Goal: Task Accomplishment & Management: Manage account settings

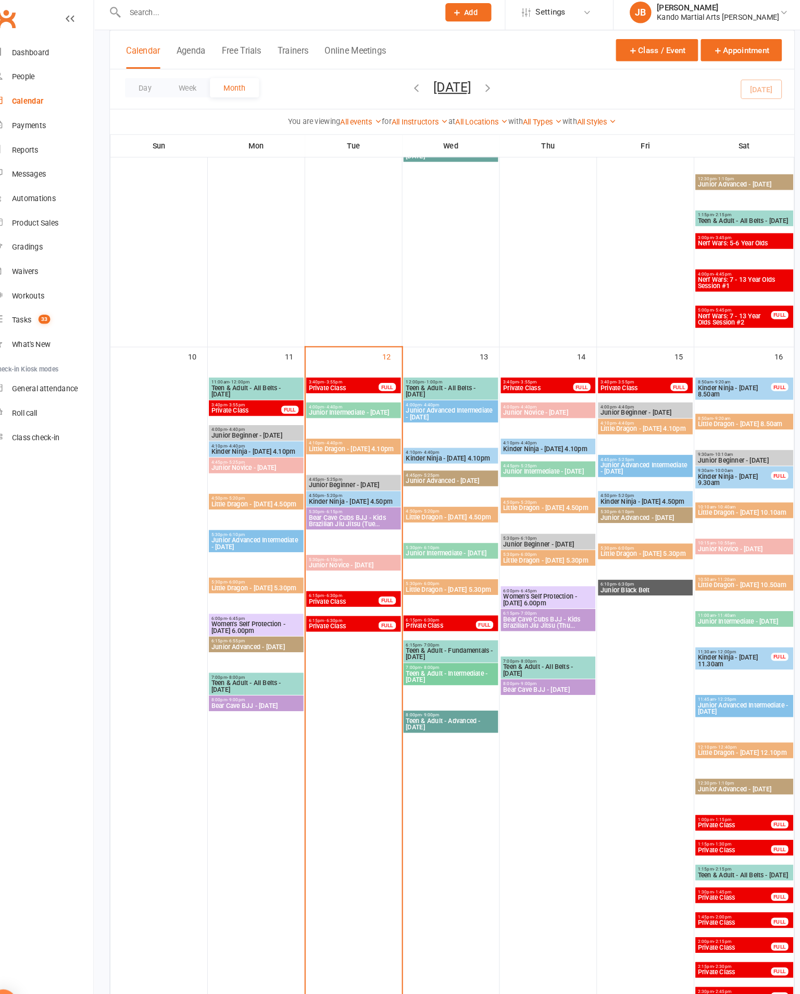
scroll to position [1053, 0]
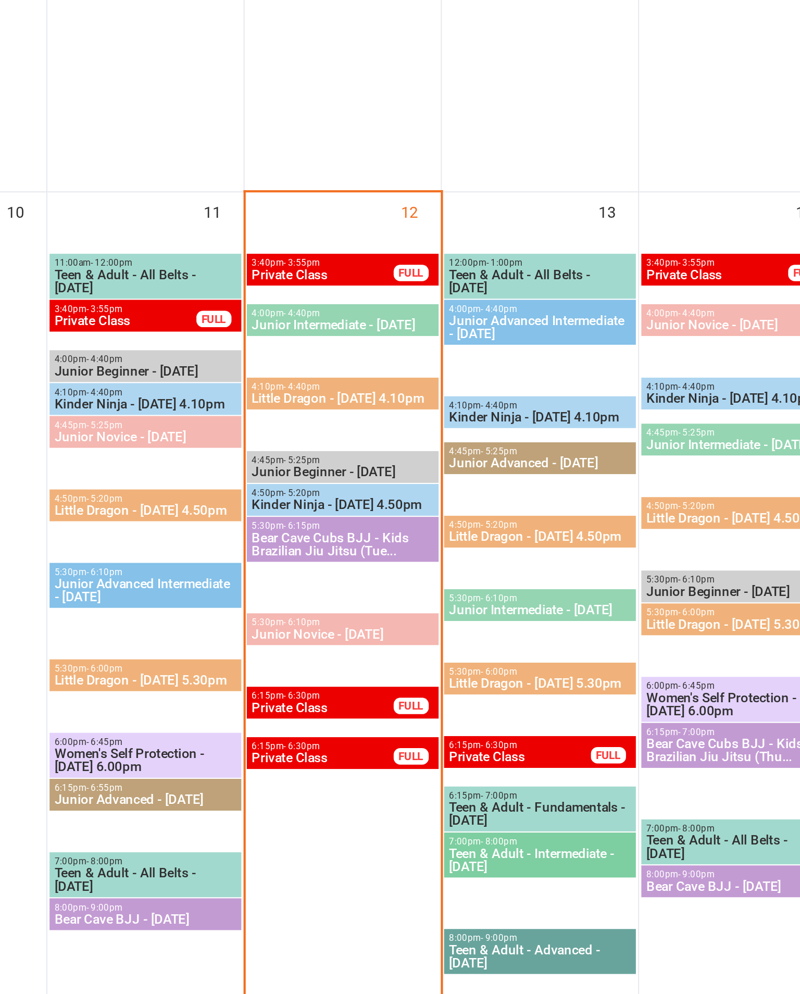
click at [317, 400] on span "Little Dragon - [DATE] 4.10pm" at bounding box center [360, 403] width 87 height 6
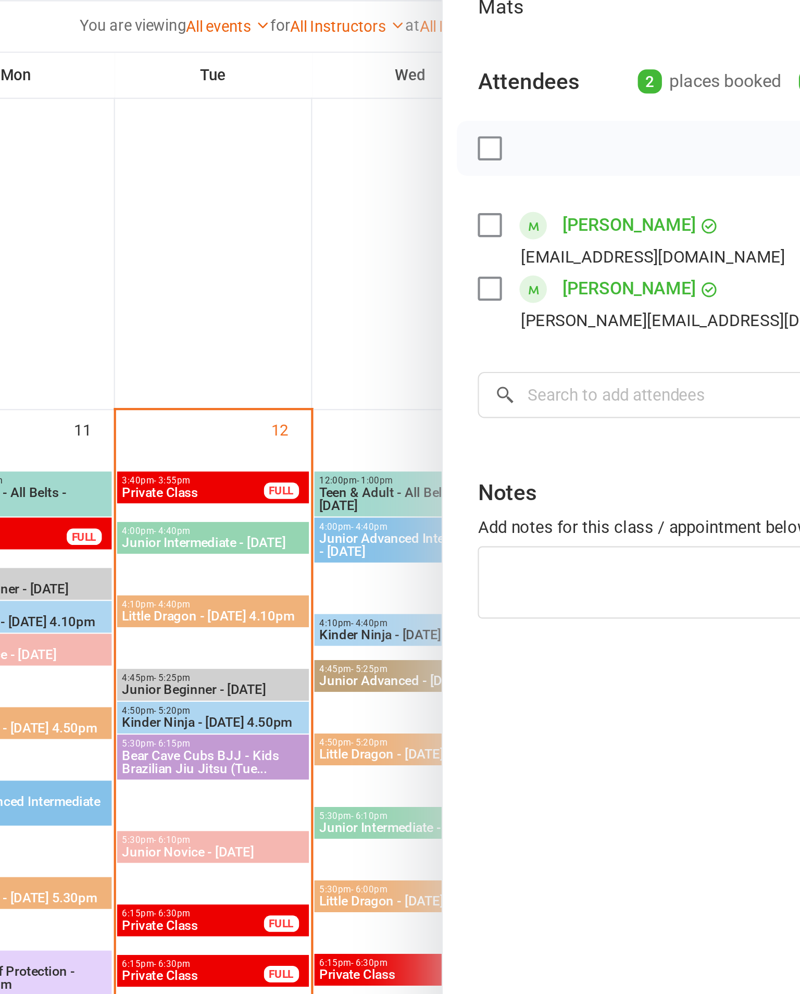
click at [127, 339] on div at bounding box center [455, 497] width 690 height 994
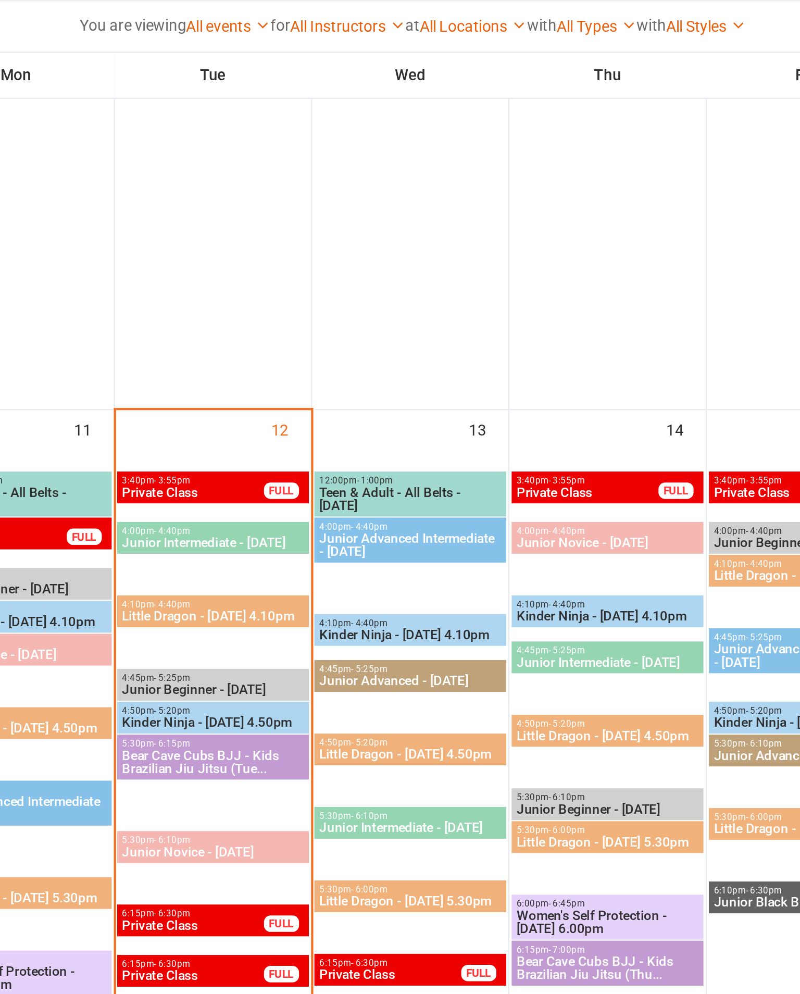
click at [317, 445] on span "4:50pm - 5:20pm" at bounding box center [360, 447] width 87 height 5
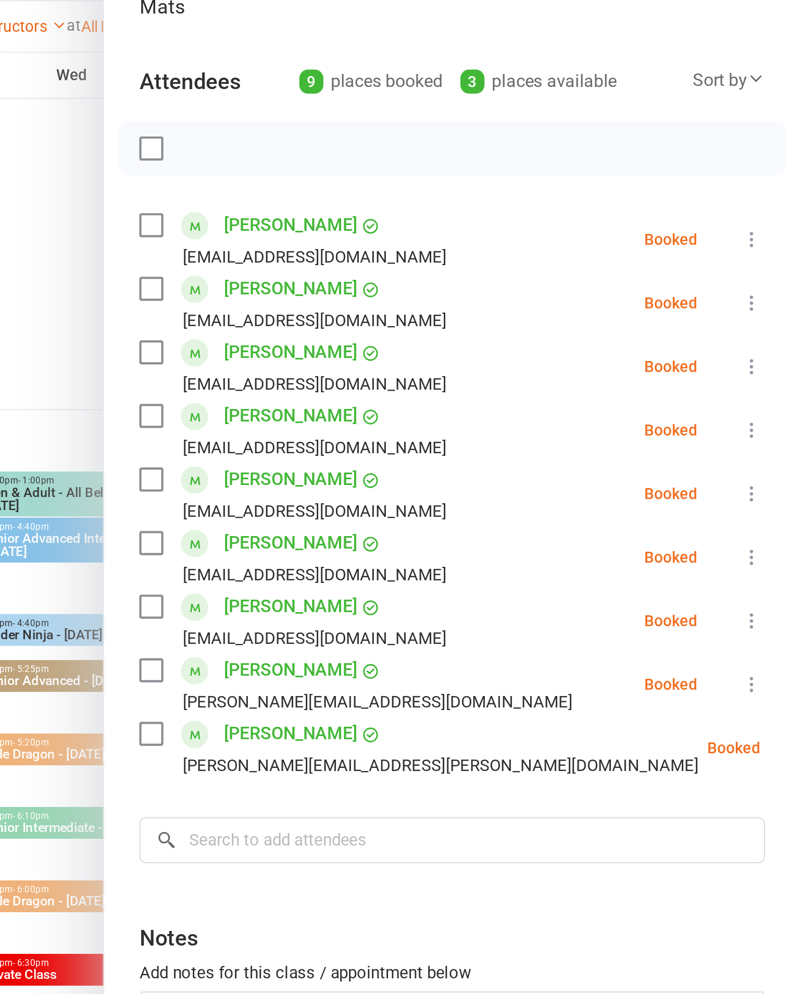
click at [110, 145] on div at bounding box center [455, 497] width 690 height 994
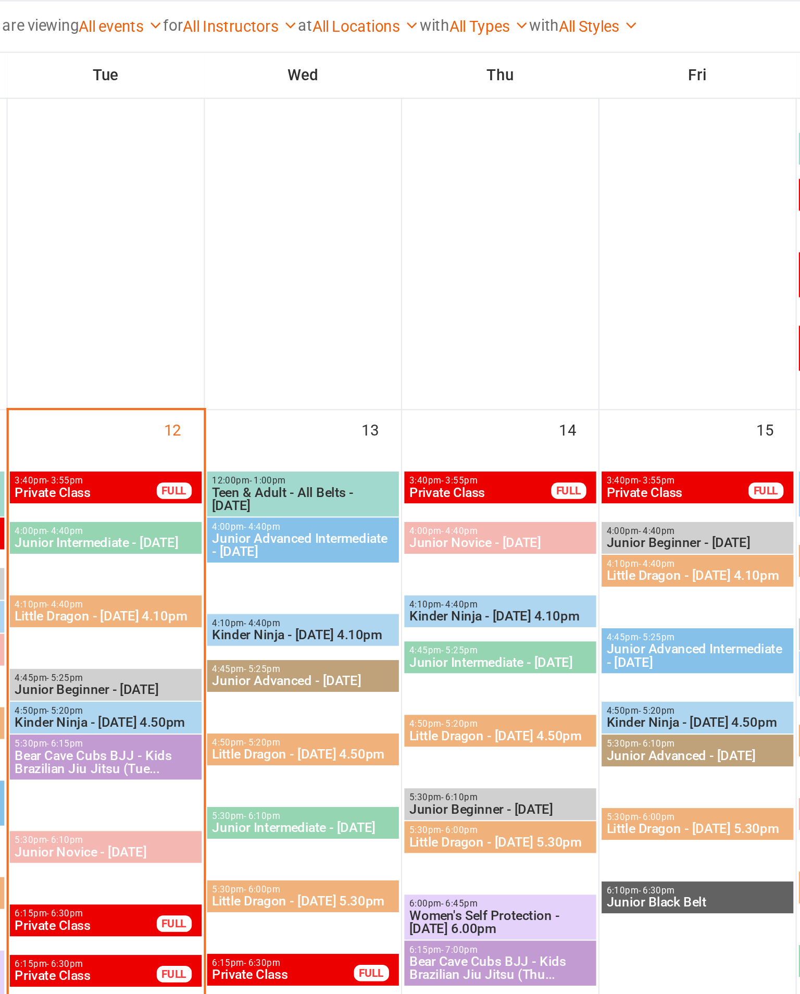
click at [317, 400] on span "Little Dragon - [DATE] 4.10pm" at bounding box center [360, 403] width 87 height 6
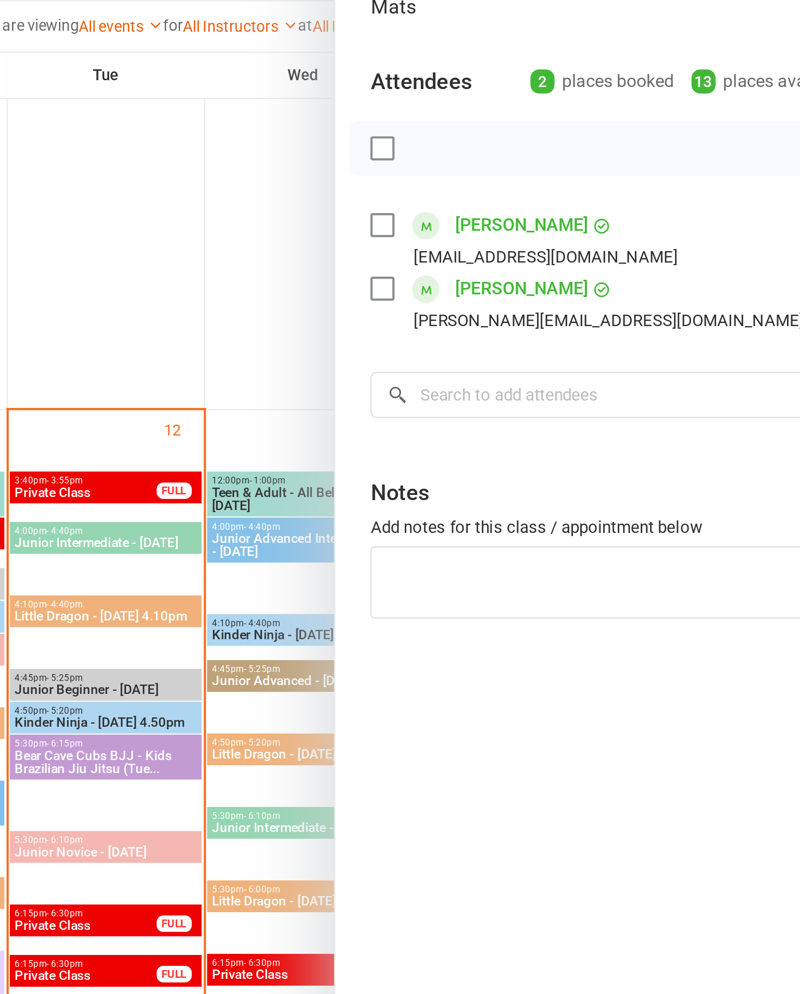
click at [110, 150] on div at bounding box center [455, 497] width 690 height 994
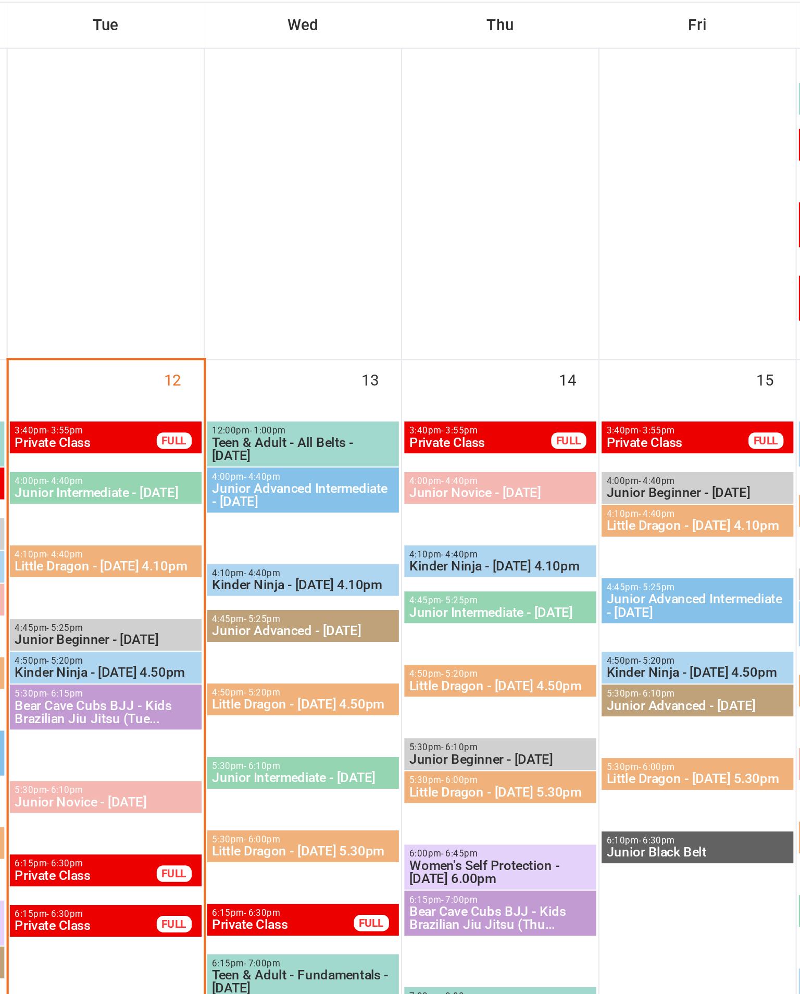
click at [317, 445] on span "4:50pm - 5:20pm" at bounding box center [360, 447] width 87 height 5
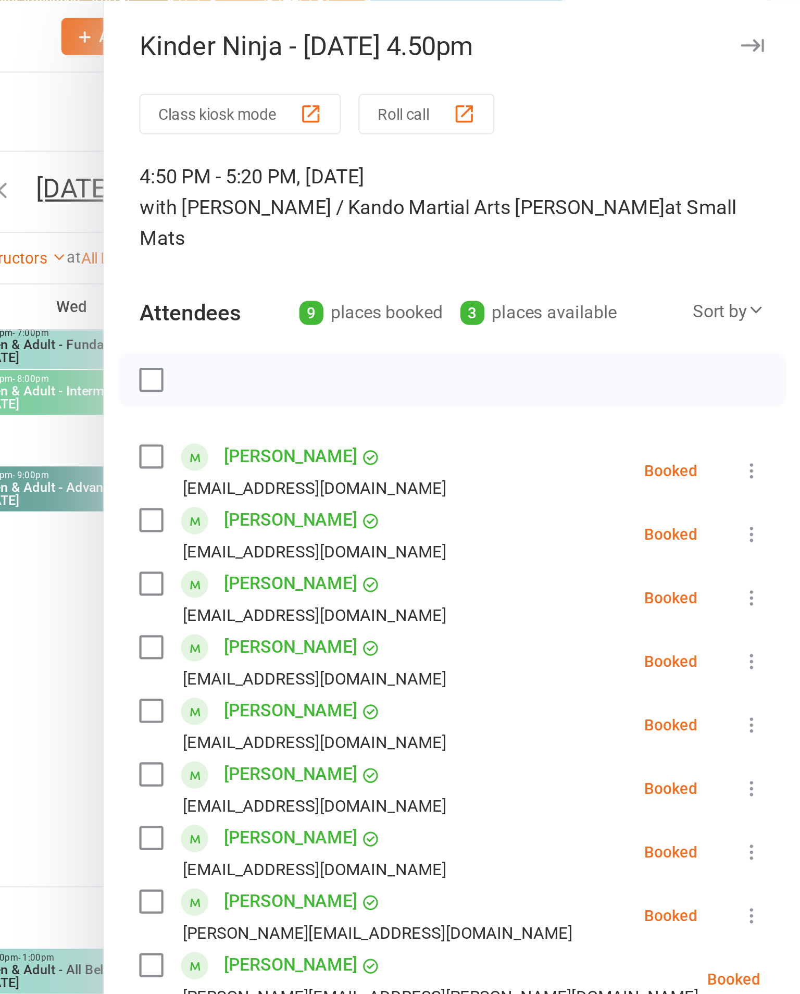
scroll to position [931, 0]
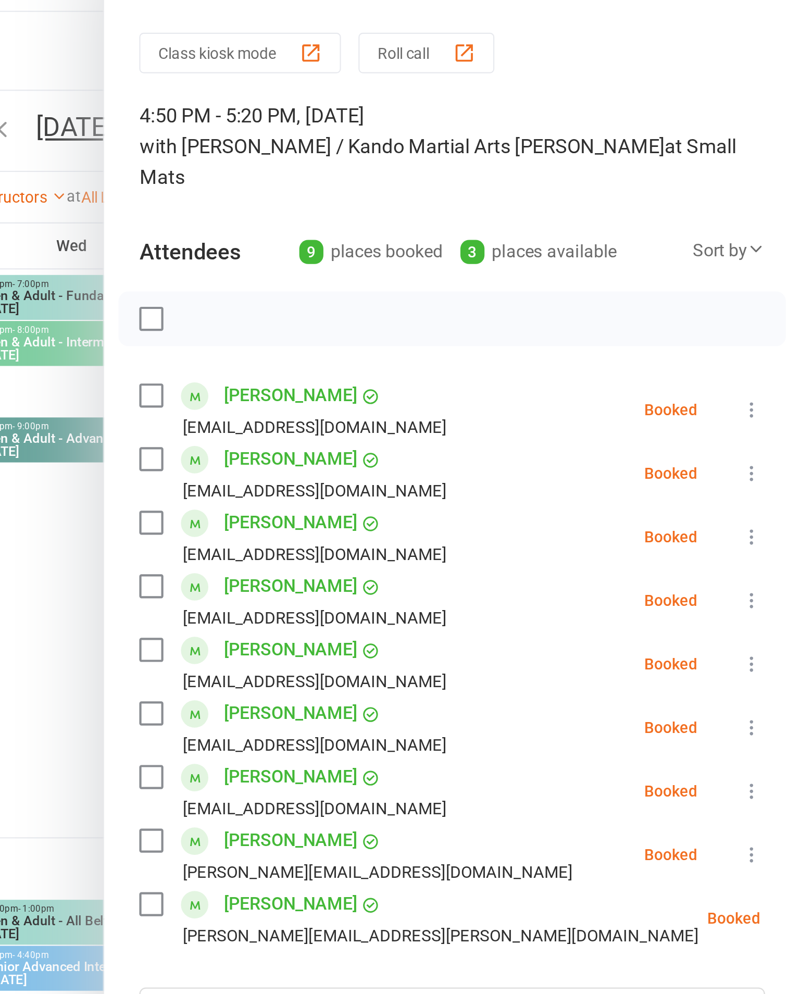
click at [110, 341] on div at bounding box center [455, 497] width 690 height 994
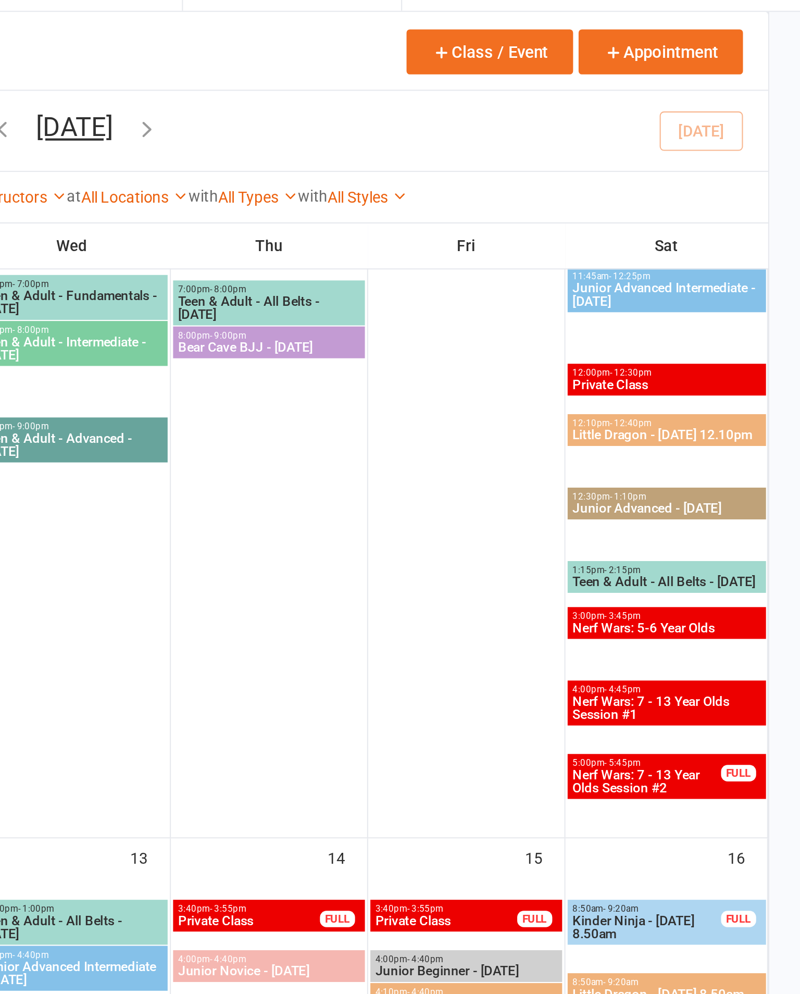
click at [110, 339] on div at bounding box center [455, 497] width 690 height 994
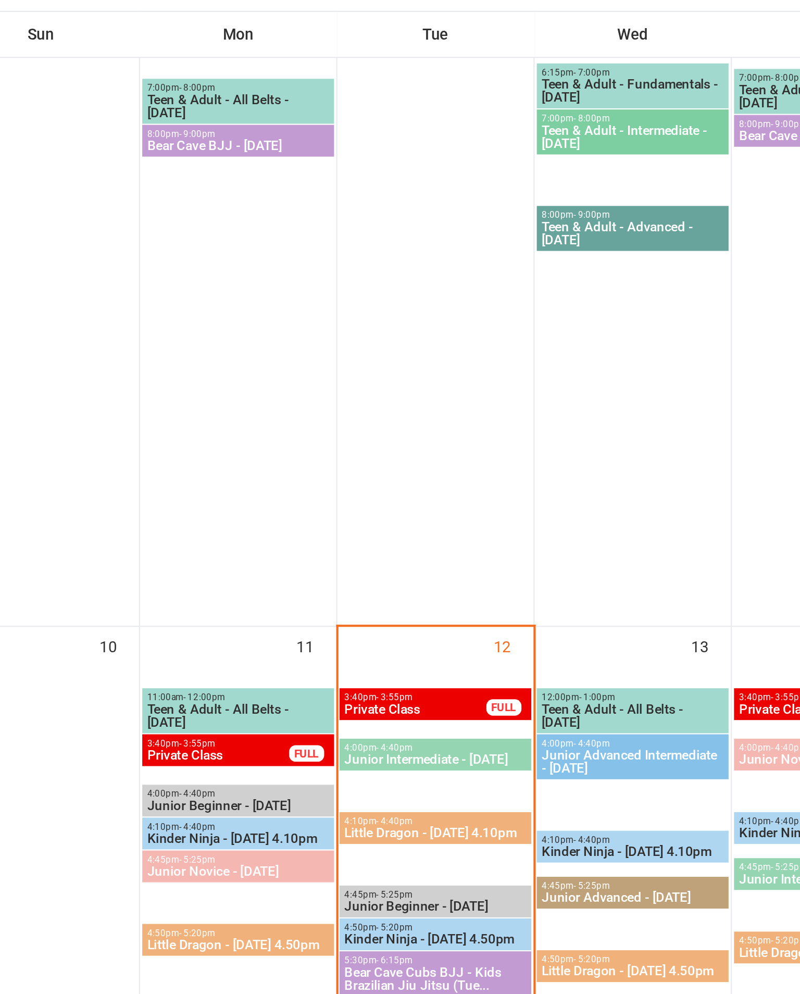
click at [317, 522] on span "Little Dragon - [DATE] 4.10pm" at bounding box center [360, 525] width 87 height 6
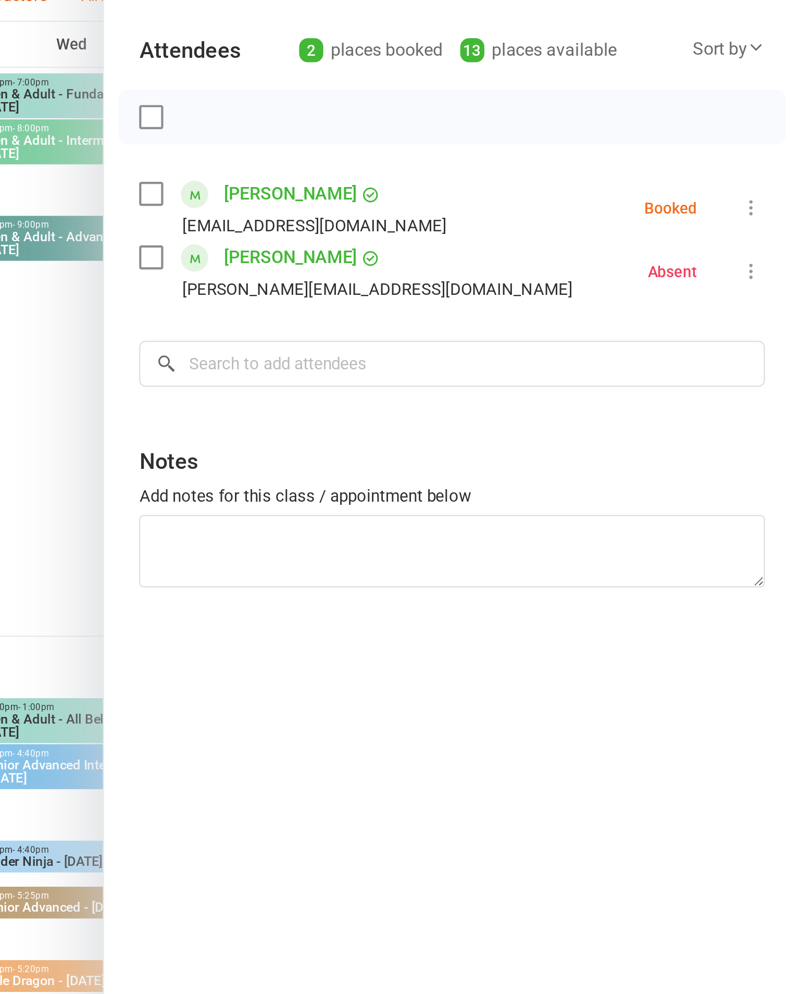
click at [110, 168] on div at bounding box center [455, 497] width 690 height 994
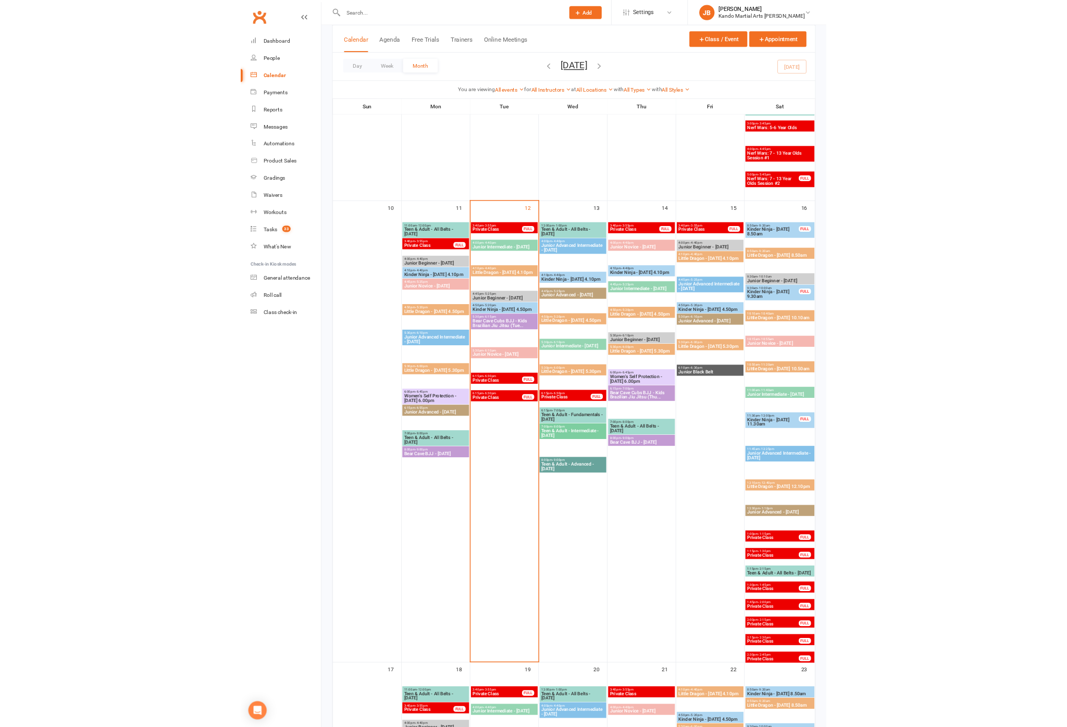
scroll to position [1125, 0]
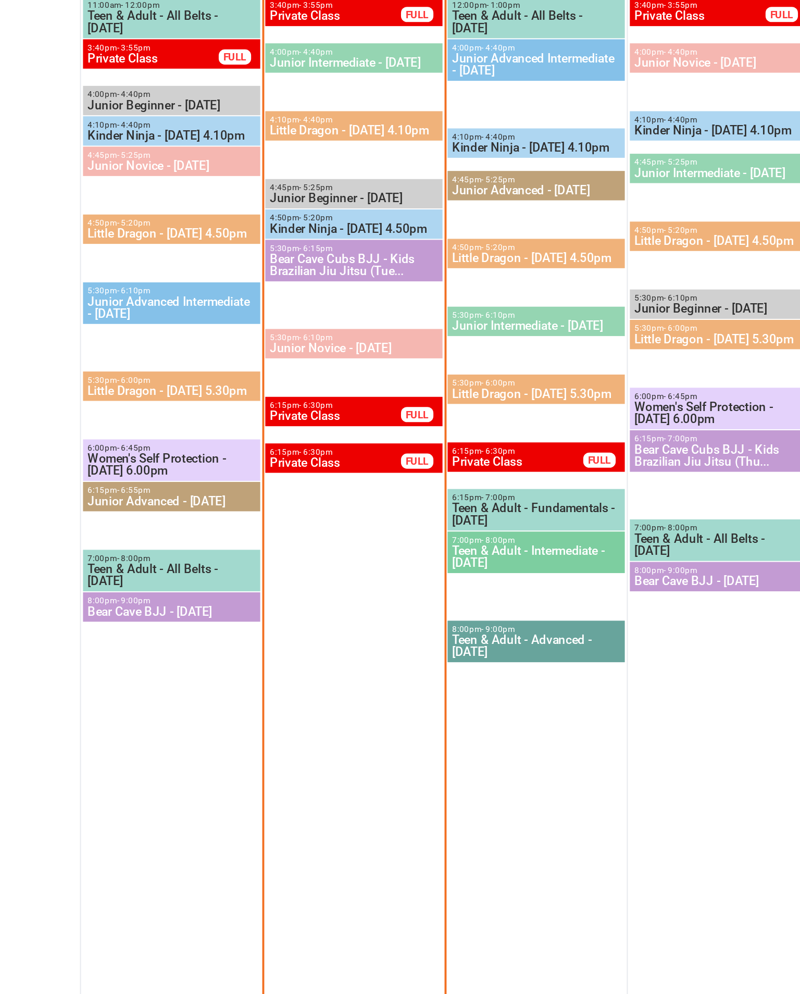
click at [315, 371] on div "4:50pm - 5:20pm Kinder Ninja - [DATE] 4.50pm" at bounding box center [360, 378] width 91 height 15
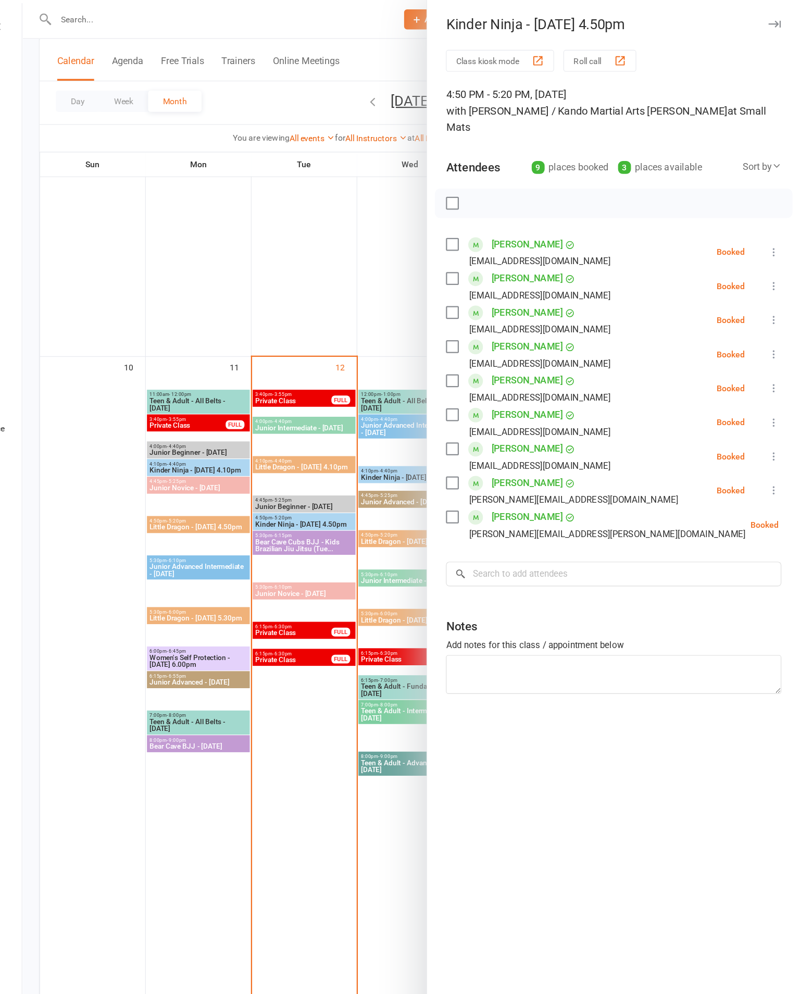
scroll to position [1042, 0]
click at [125, 509] on div at bounding box center [455, 497] width 690 height 994
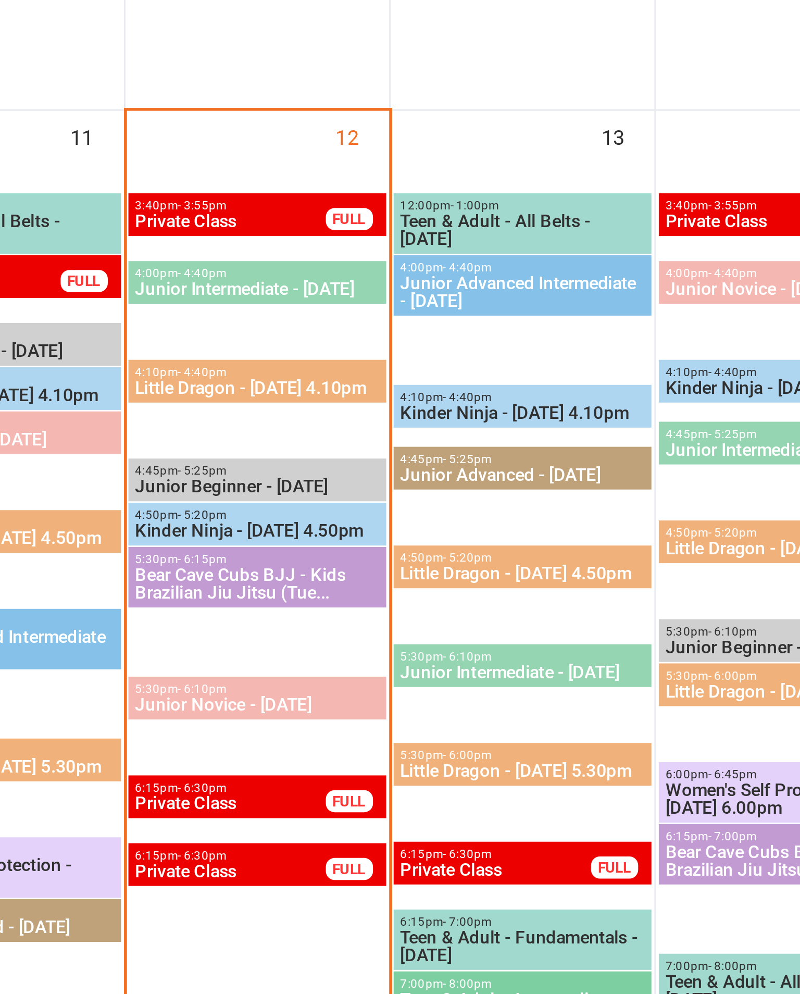
click at [317, 411] on span "Little Dragon - [DATE] 4.10pm" at bounding box center [360, 414] width 87 height 6
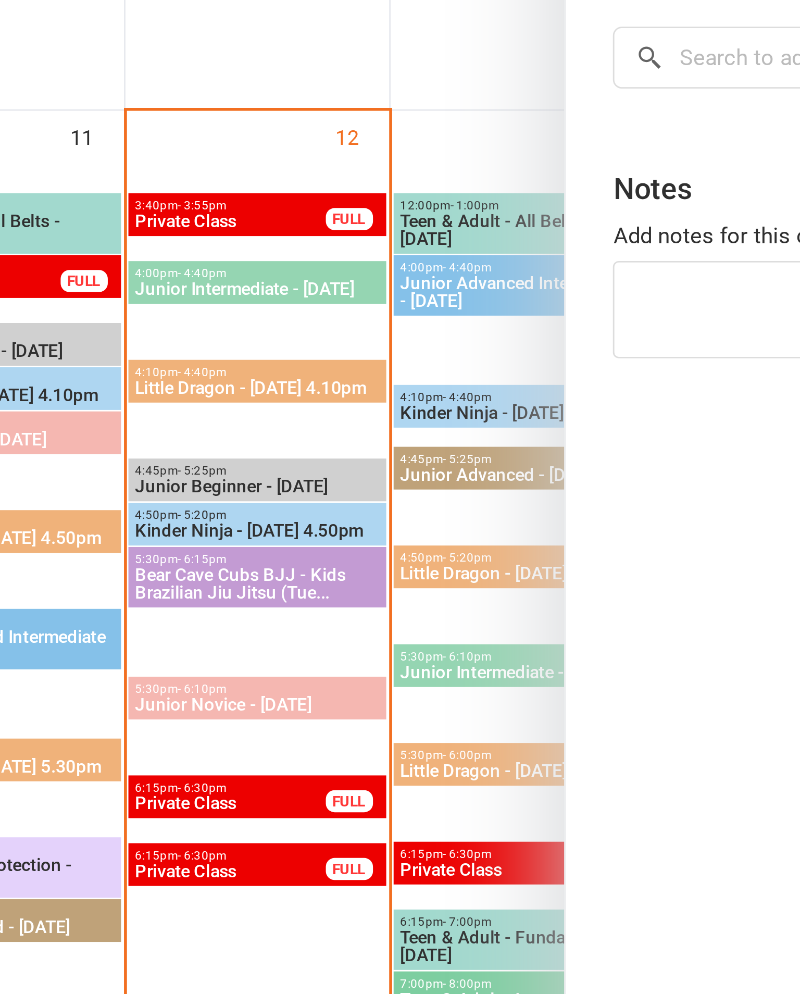
scroll to position [1004, 0]
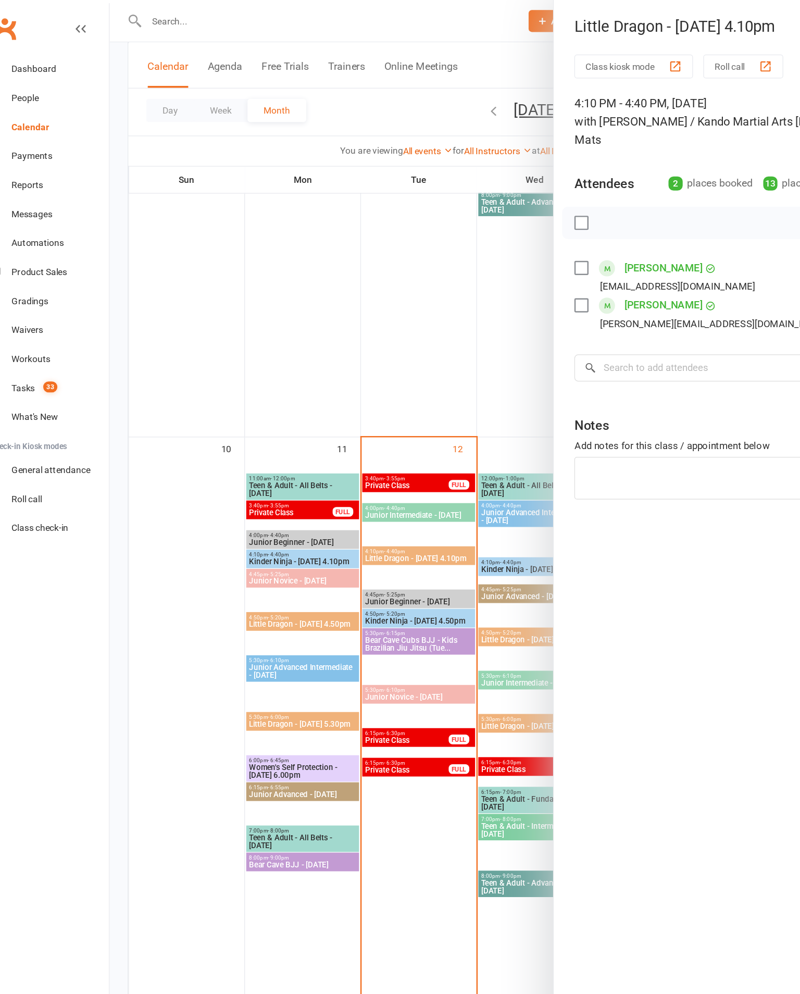
click at [339, 706] on div at bounding box center [455, 497] width 690 height 994
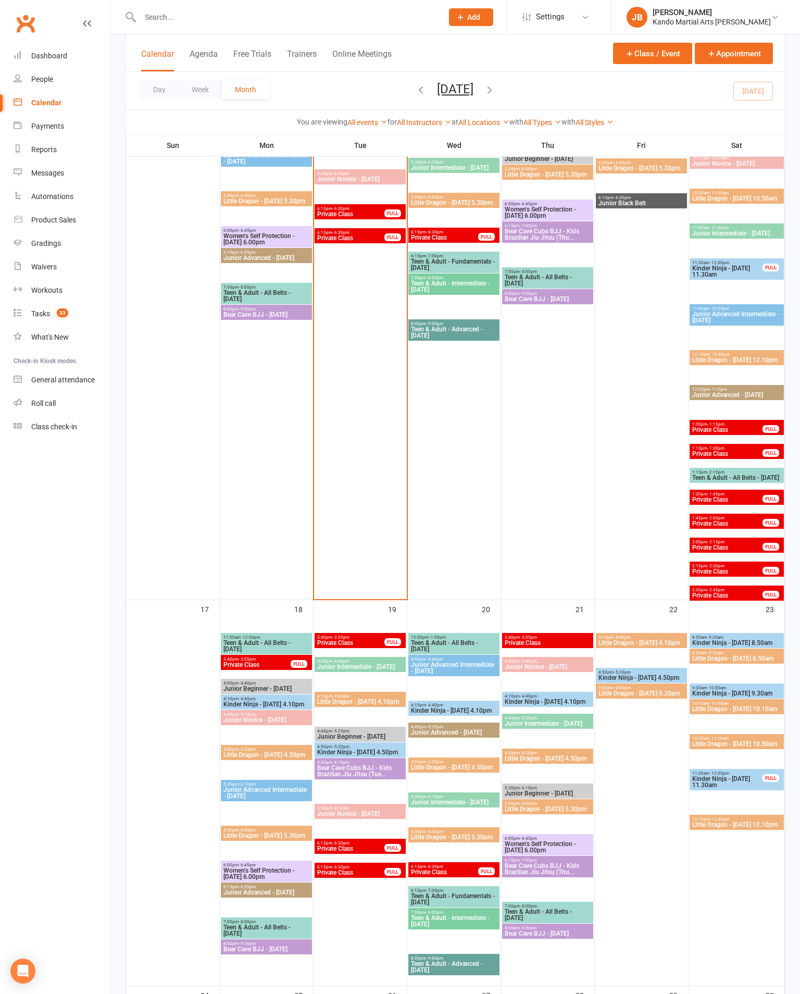
scroll to position [1394, 0]
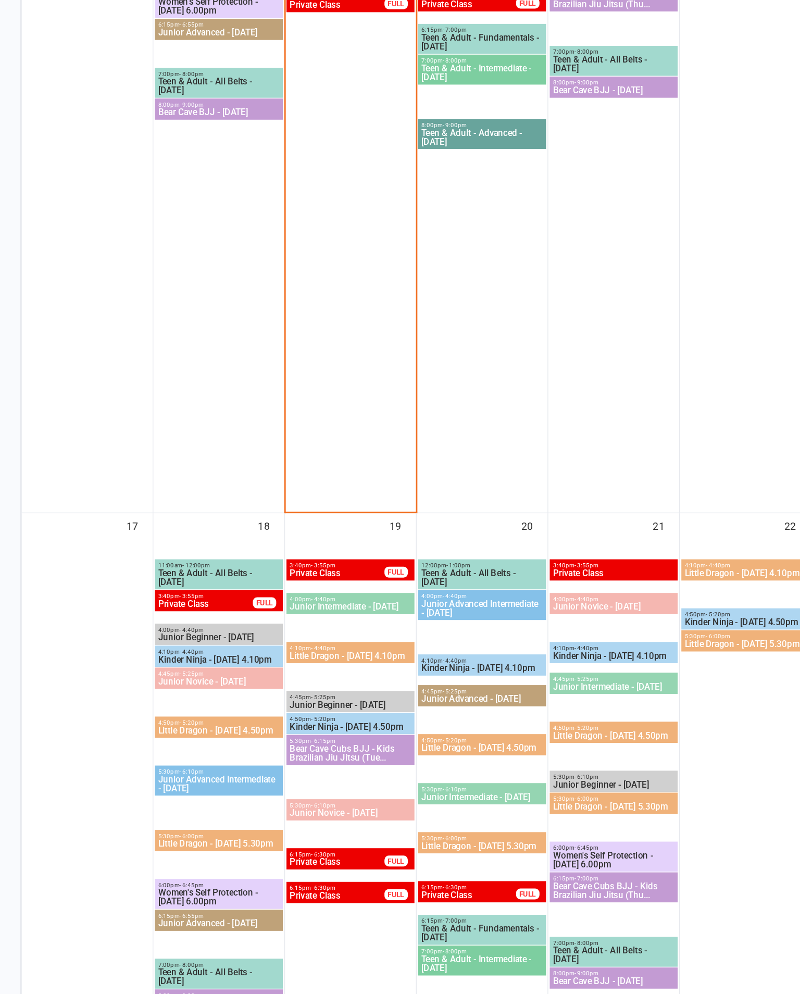
click at [317, 693] on span "Little Dragon - [DATE] 4.10pm" at bounding box center [360, 696] width 87 height 6
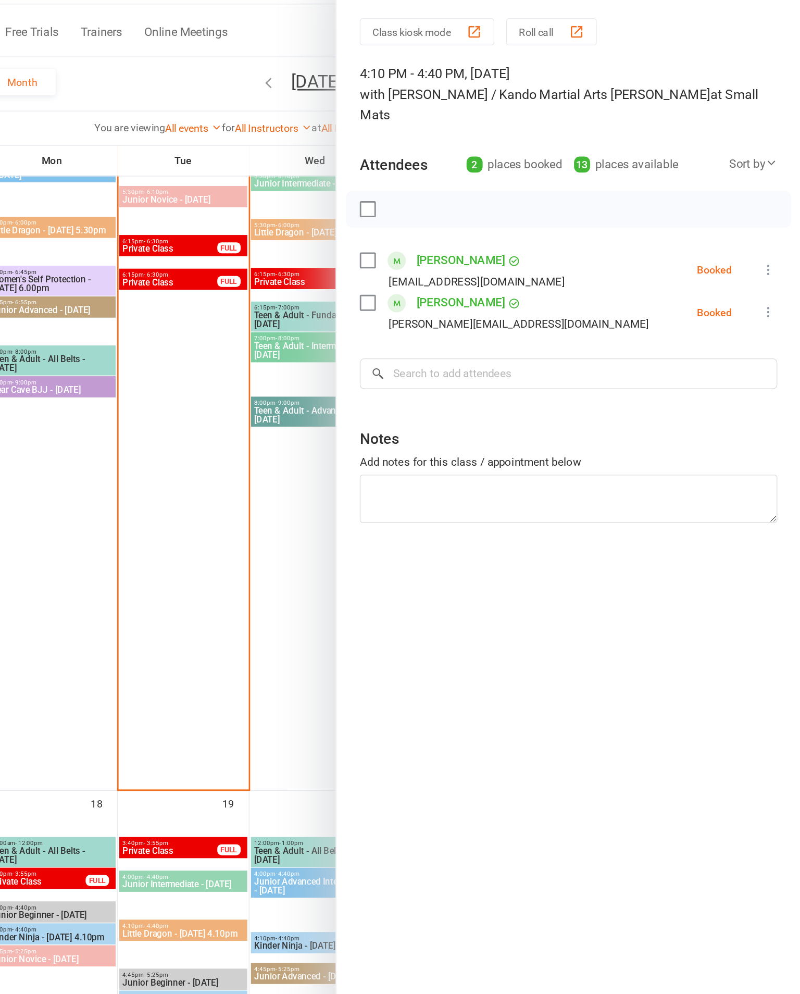
click at [771, 217] on button at bounding box center [777, 223] width 13 height 13
click at [671, 296] on link "Mark absent" at bounding box center [727, 306] width 112 height 21
click at [110, 406] on div at bounding box center [455, 497] width 690 height 994
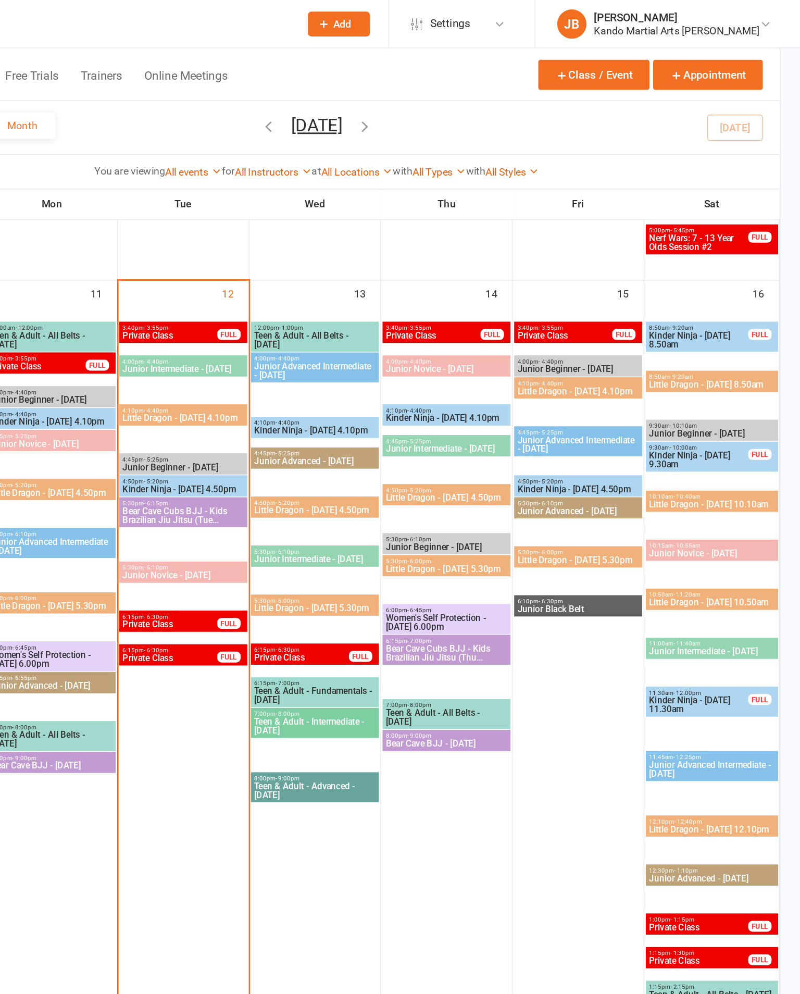
scroll to position [1157, 0]
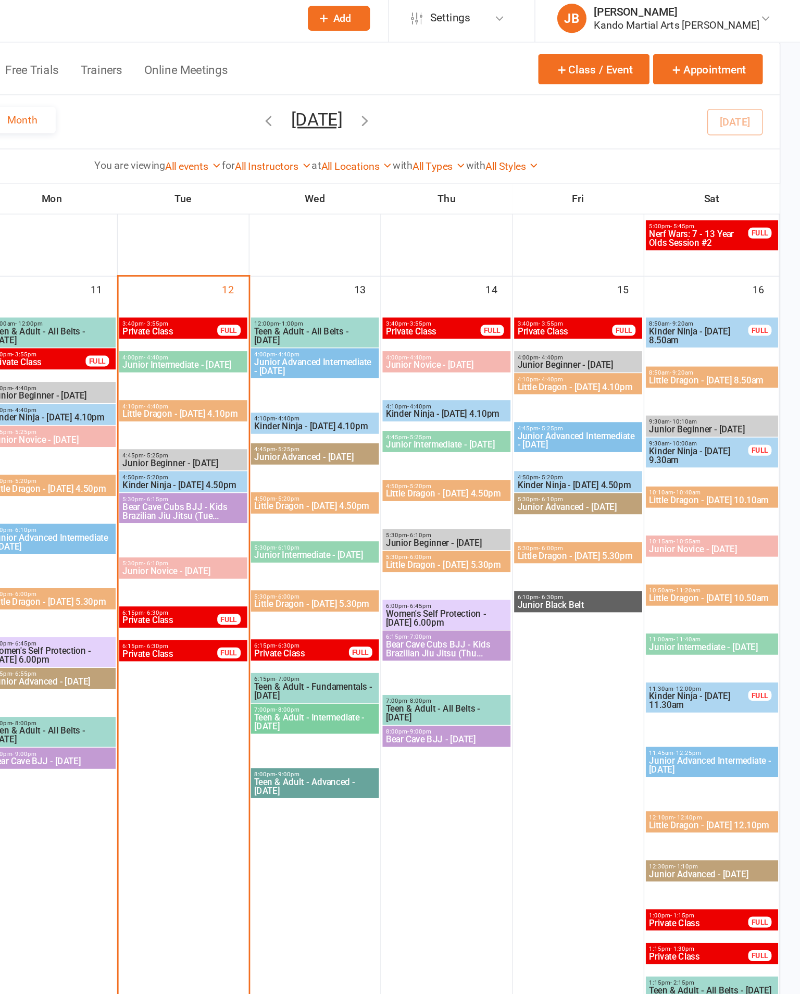
click at [317, 302] on span "Little Dragon - [DATE] 4.10pm" at bounding box center [360, 299] width 87 height 6
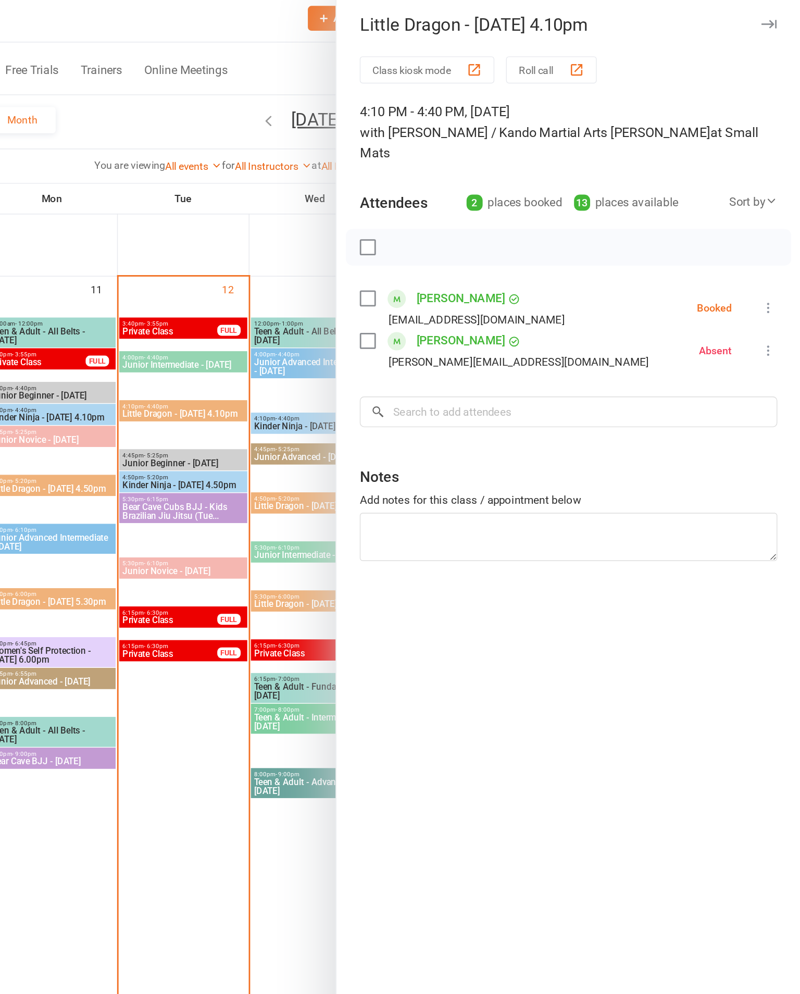
click at [469, 201] on div "Class kiosk mode Roll call 4:10 PM - 4:40 PM, [DATE] with [PERSON_NAME] / Kando…" at bounding box center [634, 501] width 331 height 915
click at [486, 212] on label at bounding box center [491, 217] width 10 height 10
click at [772, 218] on icon at bounding box center [777, 223] width 10 height 10
click at [671, 279] on link "Check in" at bounding box center [727, 285] width 112 height 21
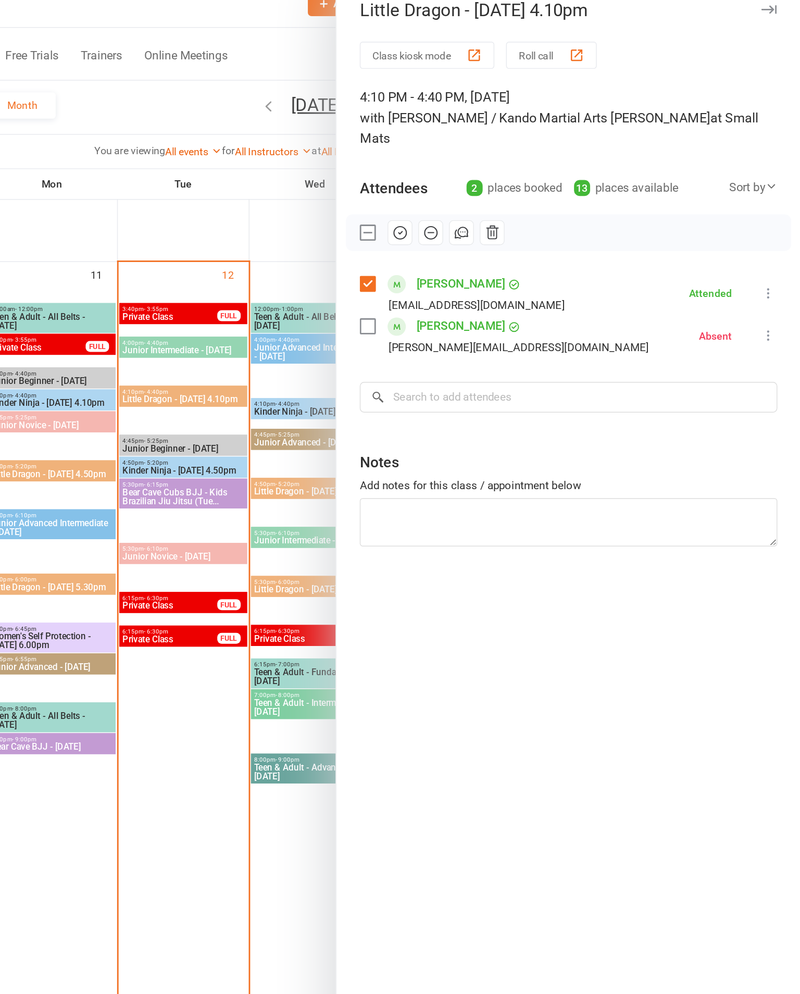
click at [526, 208] on link "[PERSON_NAME]" at bounding box center [557, 216] width 63 height 17
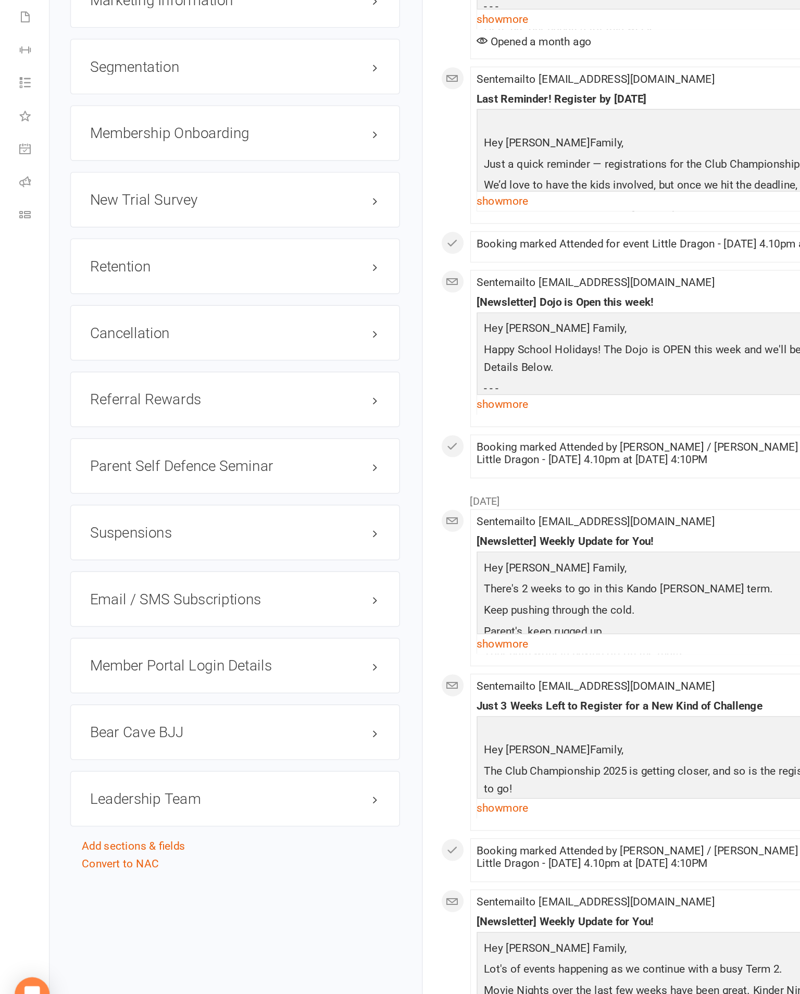
click at [0, 0] on link "edit" at bounding box center [0, 0] width 0 height 0
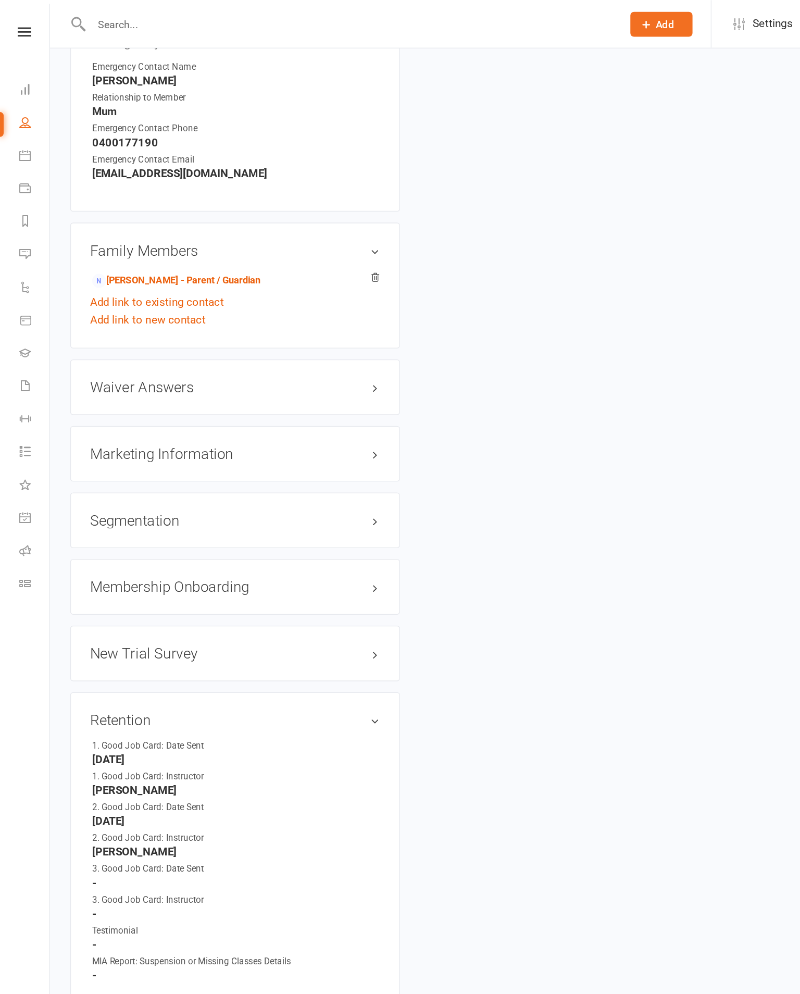
scroll to position [89, 0]
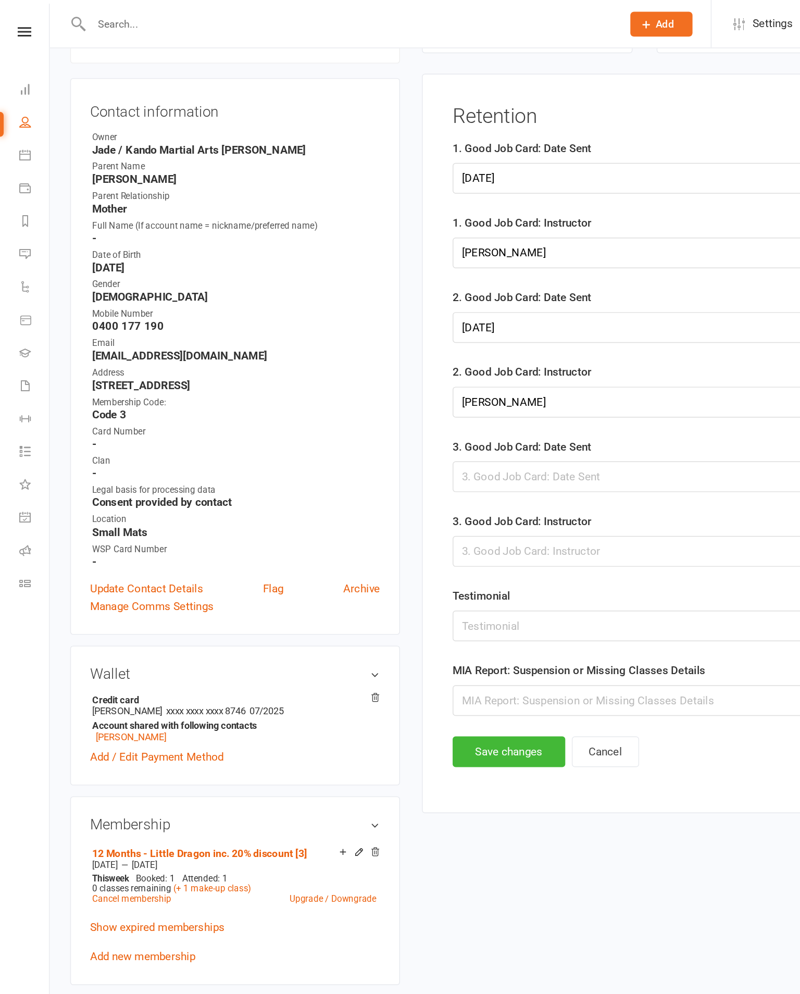
click at [72, 332] on strong "-" at bounding box center [168, 336] width 205 height 9
click at [19, 138] on link "Payments" at bounding box center [24, 134] width 21 height 23
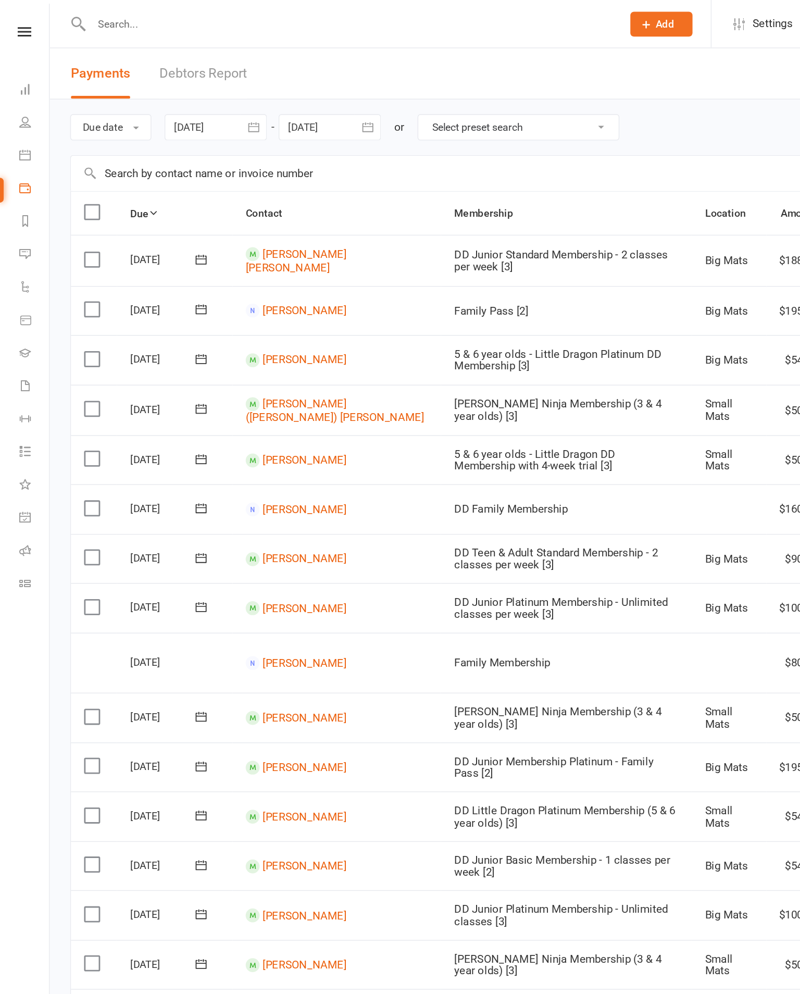
click at [17, 110] on icon at bounding box center [18, 110] width 8 height 8
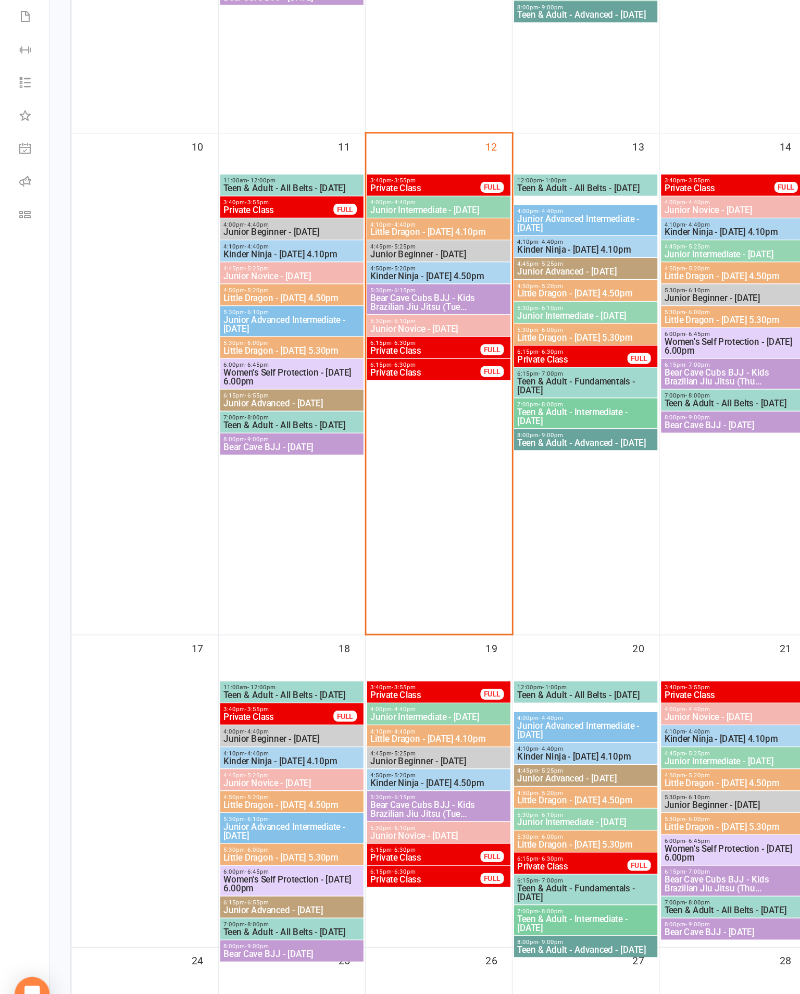
scroll to position [510, 0]
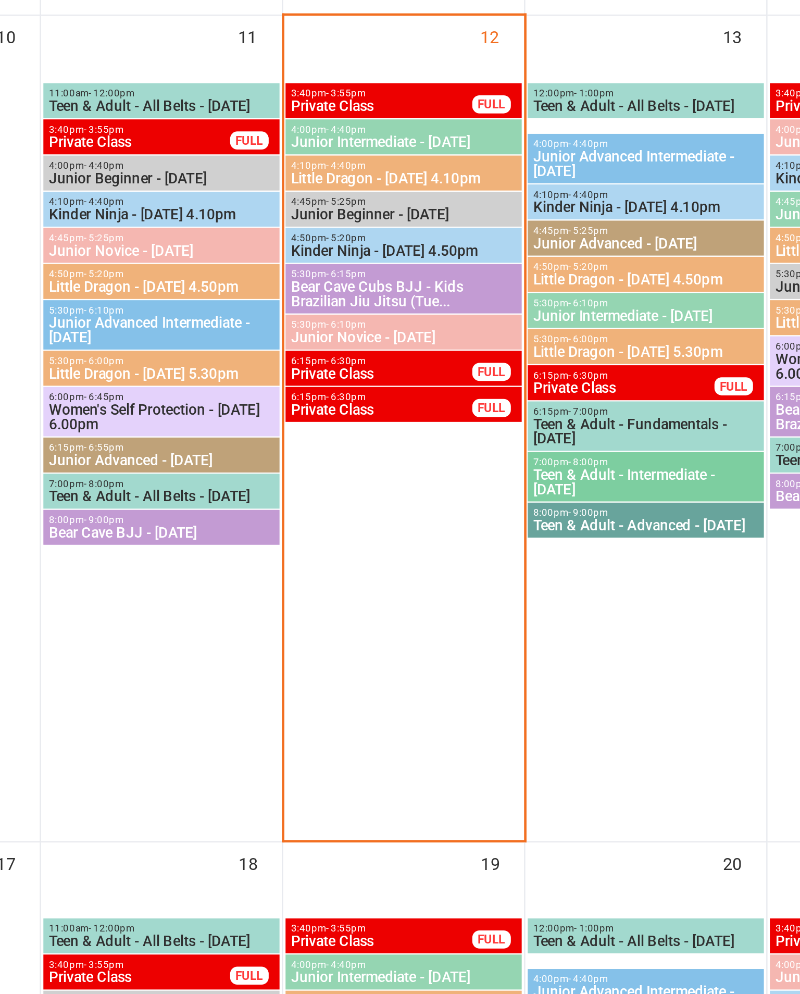
click at [264, 451] on span "4:50pm - 5:20pm" at bounding box center [313, 453] width 98 height 5
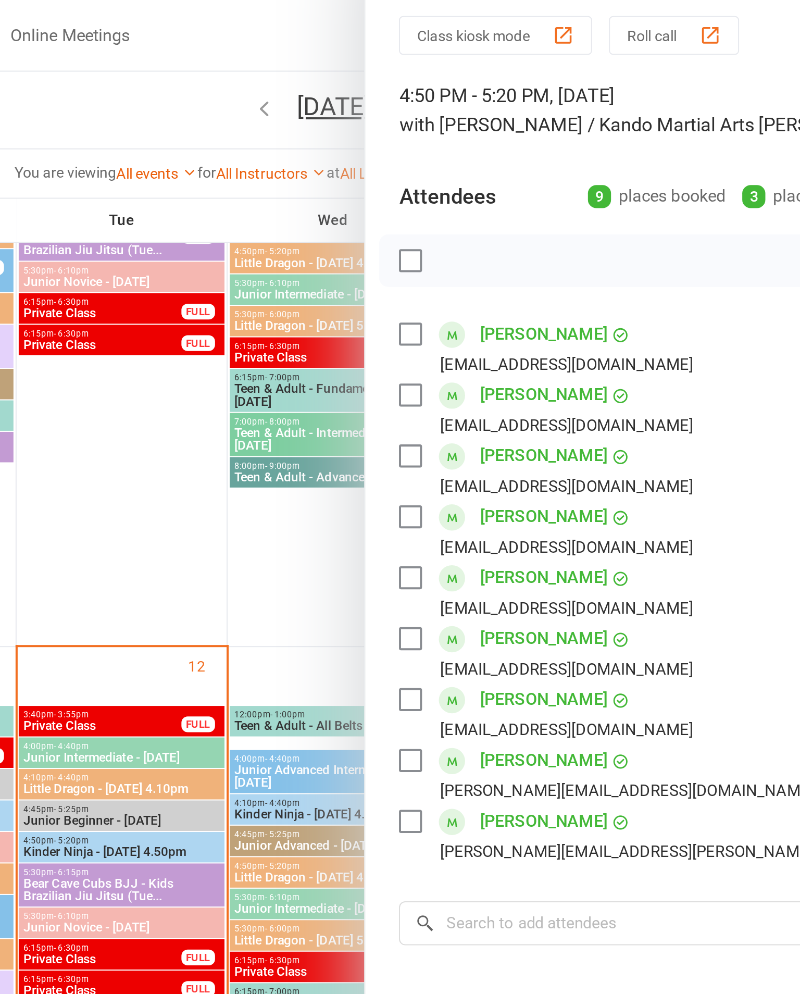
click at [490, 345] on link "[PERSON_NAME]" at bounding box center [521, 353] width 63 height 17
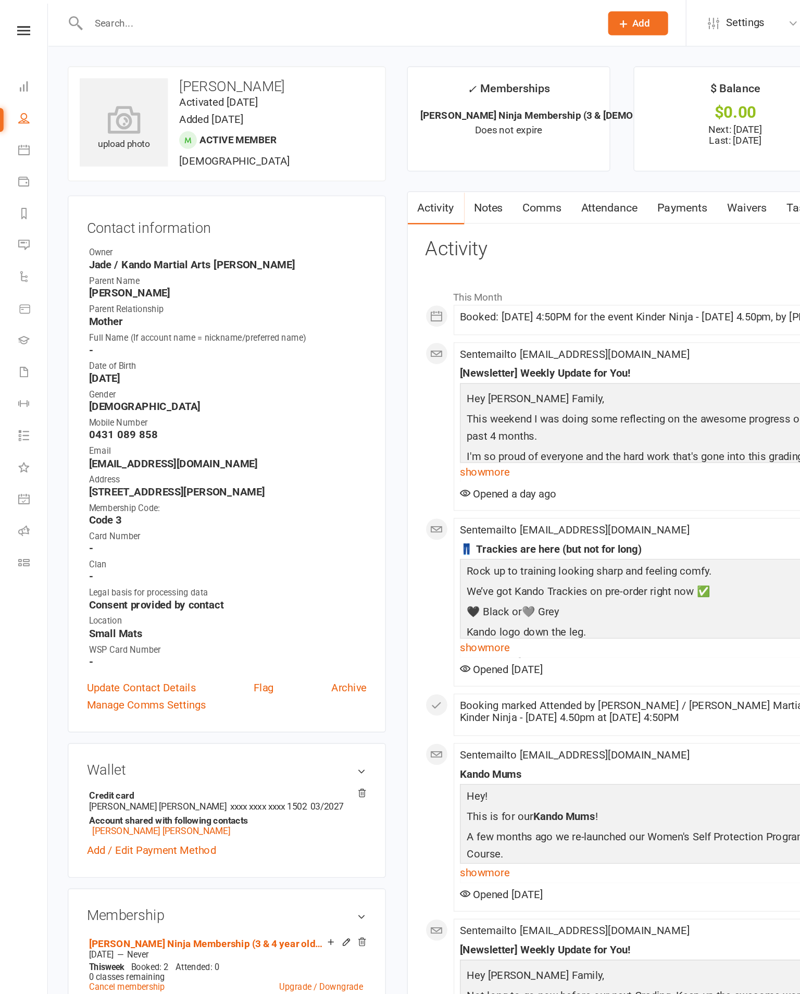
click at [429, 535] on div "Booking marked Attended by [PERSON_NAME] / [PERSON_NAME] Martial Arts [PERSON_N…" at bounding box center [525, 526] width 370 height 18
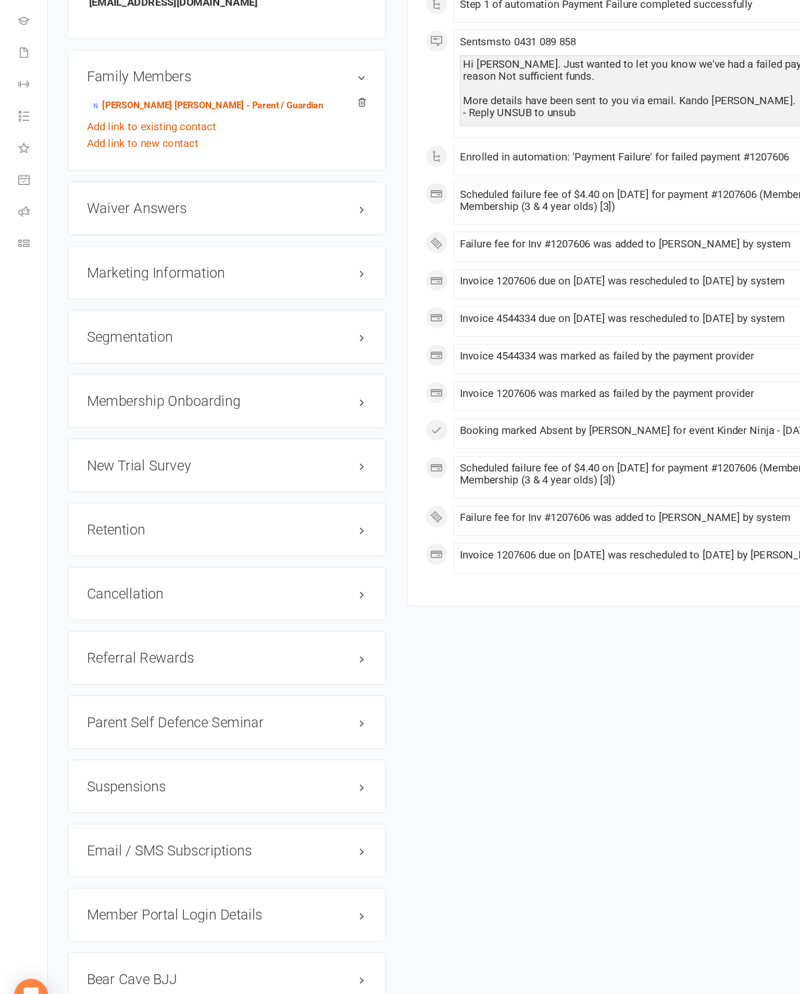
scroll to position [838, 0]
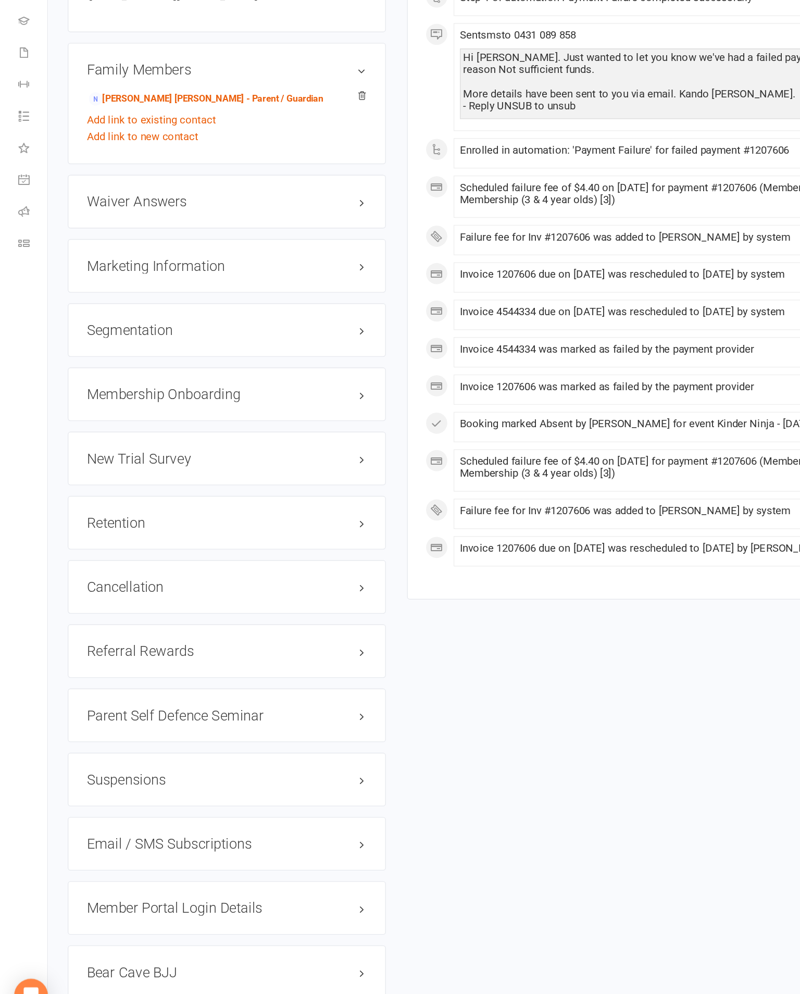
click at [0, 0] on link "edit" at bounding box center [0, 0] width 0 height 0
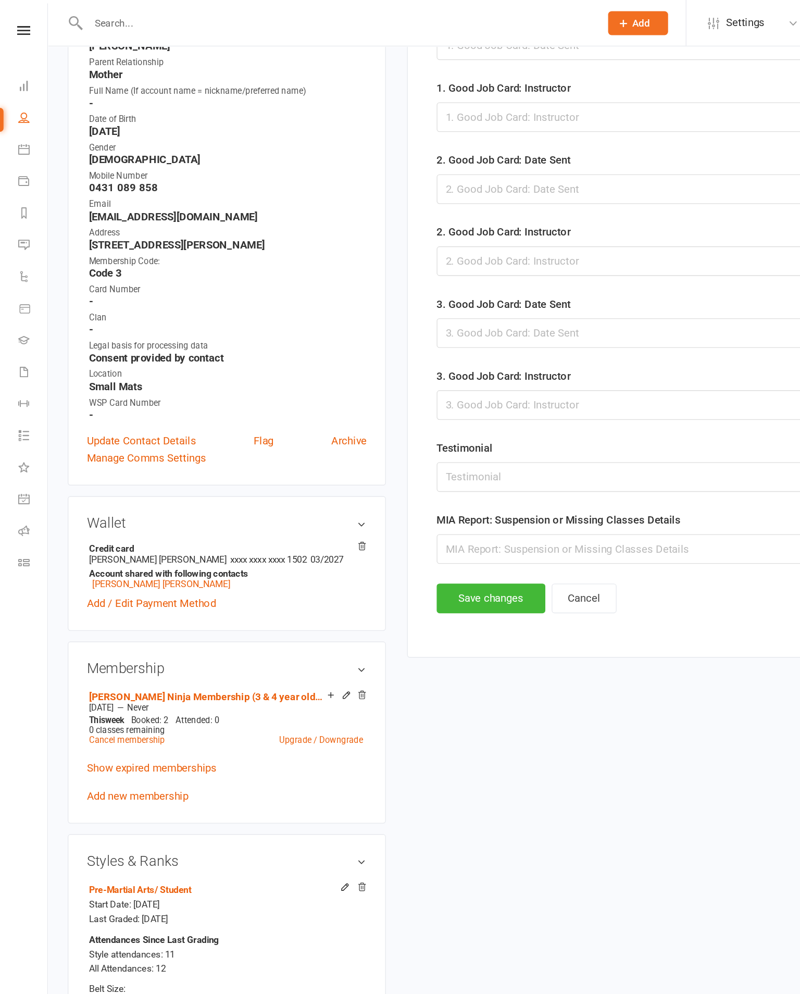
scroll to position [88, 0]
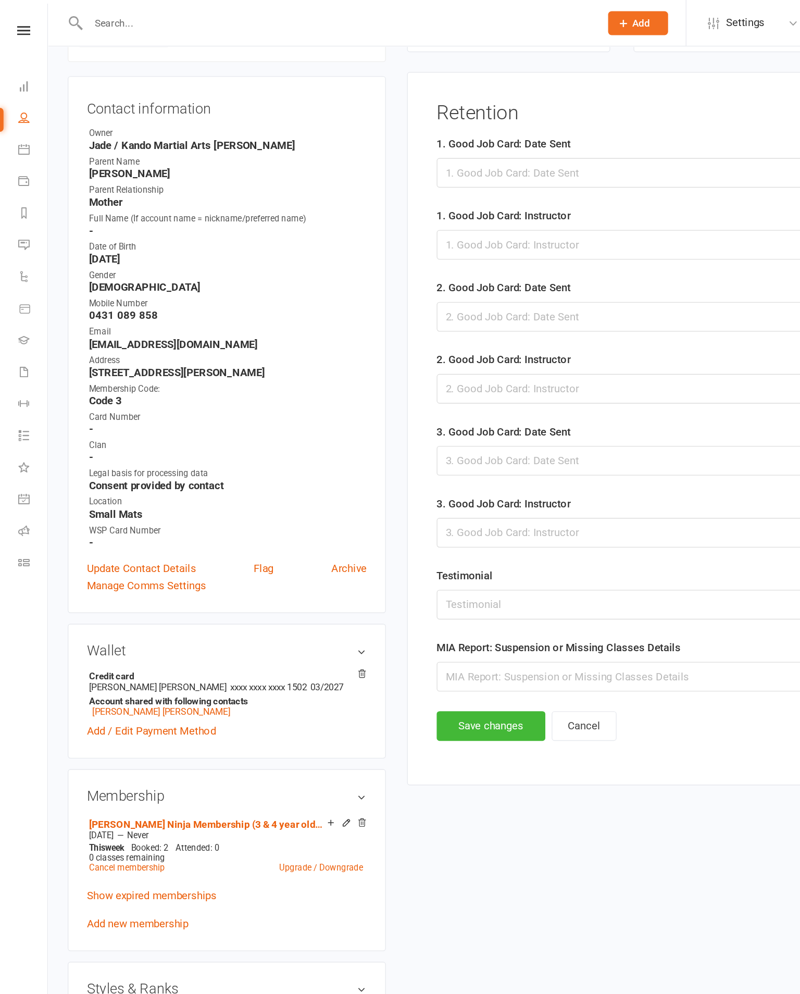
click at [419, 657] on div "upload photo [PERSON_NAME] Activated [DATE] Added [DATE] Active member [DEMOGRA…" at bounding box center [417, 977] width 751 height 2032
click at [34, 95] on link "People" at bounding box center [24, 88] width 21 height 23
select select "100"
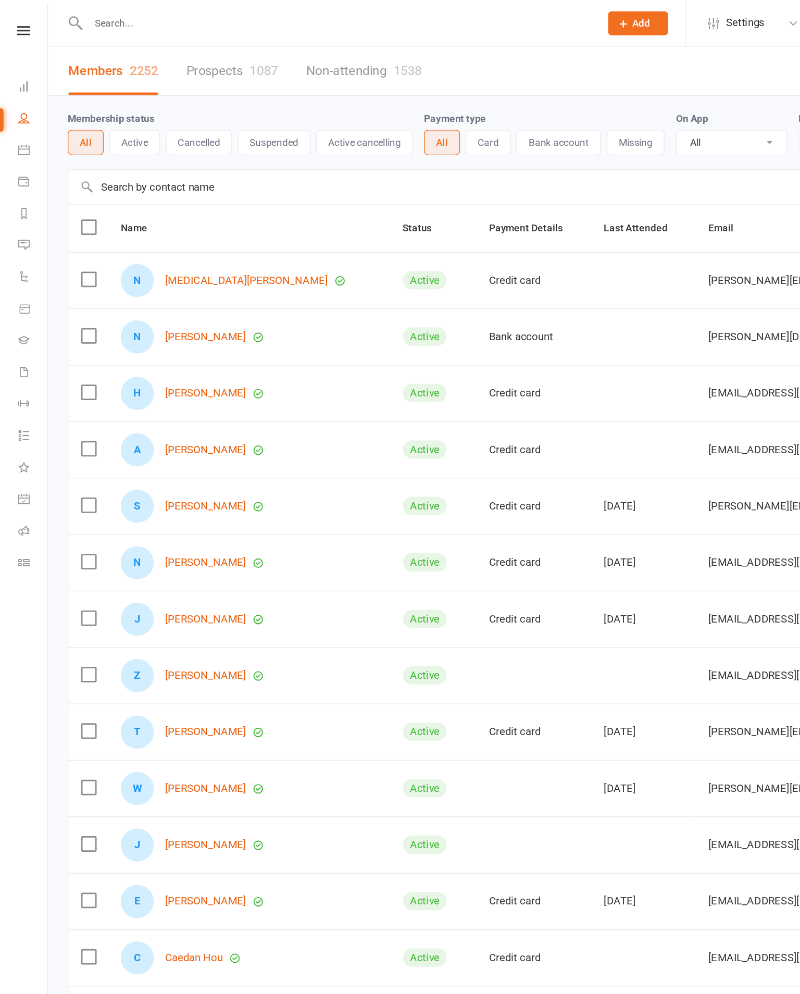
click at [19, 112] on icon at bounding box center [18, 110] width 8 height 8
